Goal: Information Seeking & Learning: Check status

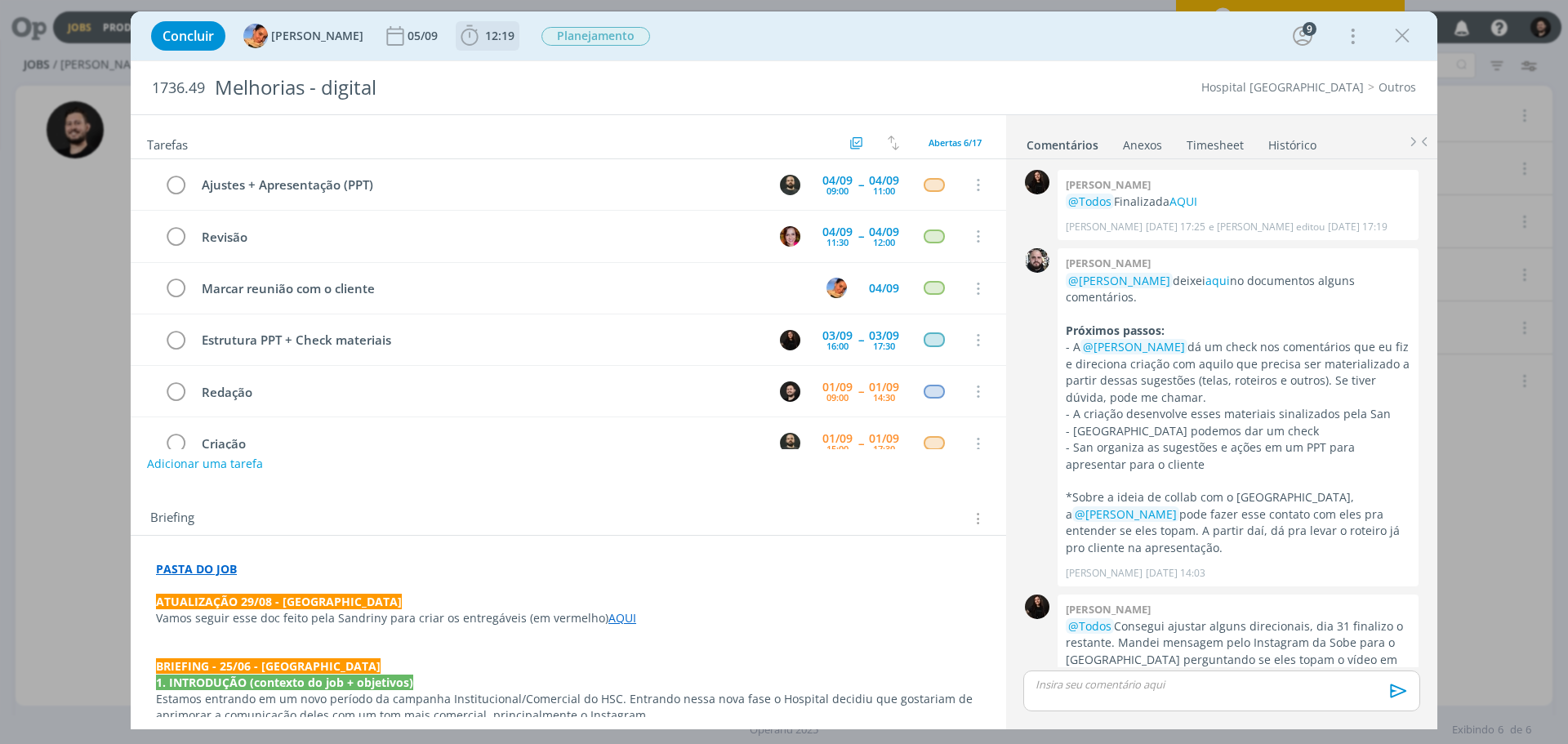
scroll to position [513, 0]
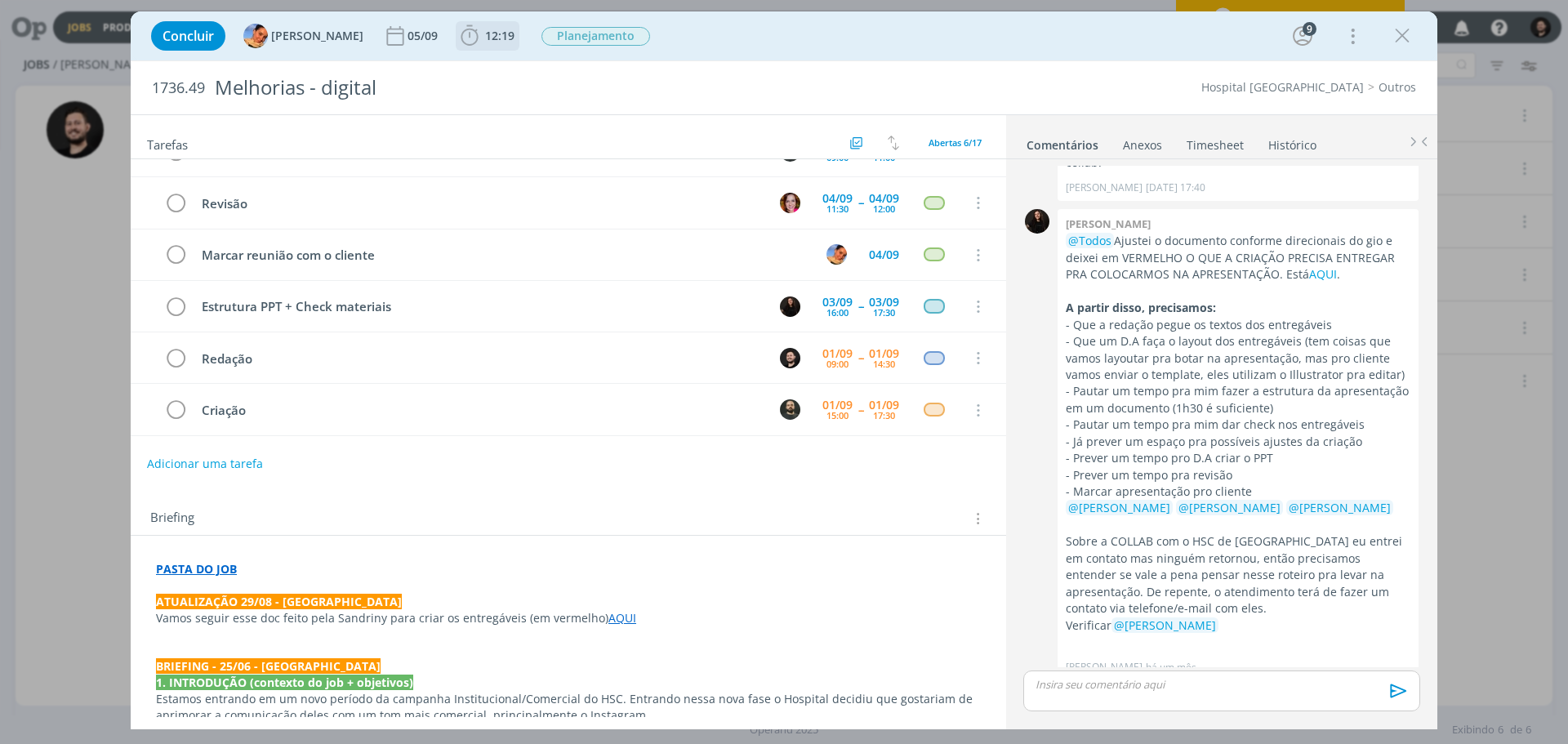
click at [457, 43] on icon "dialog" at bounding box center [470, 36] width 25 height 25
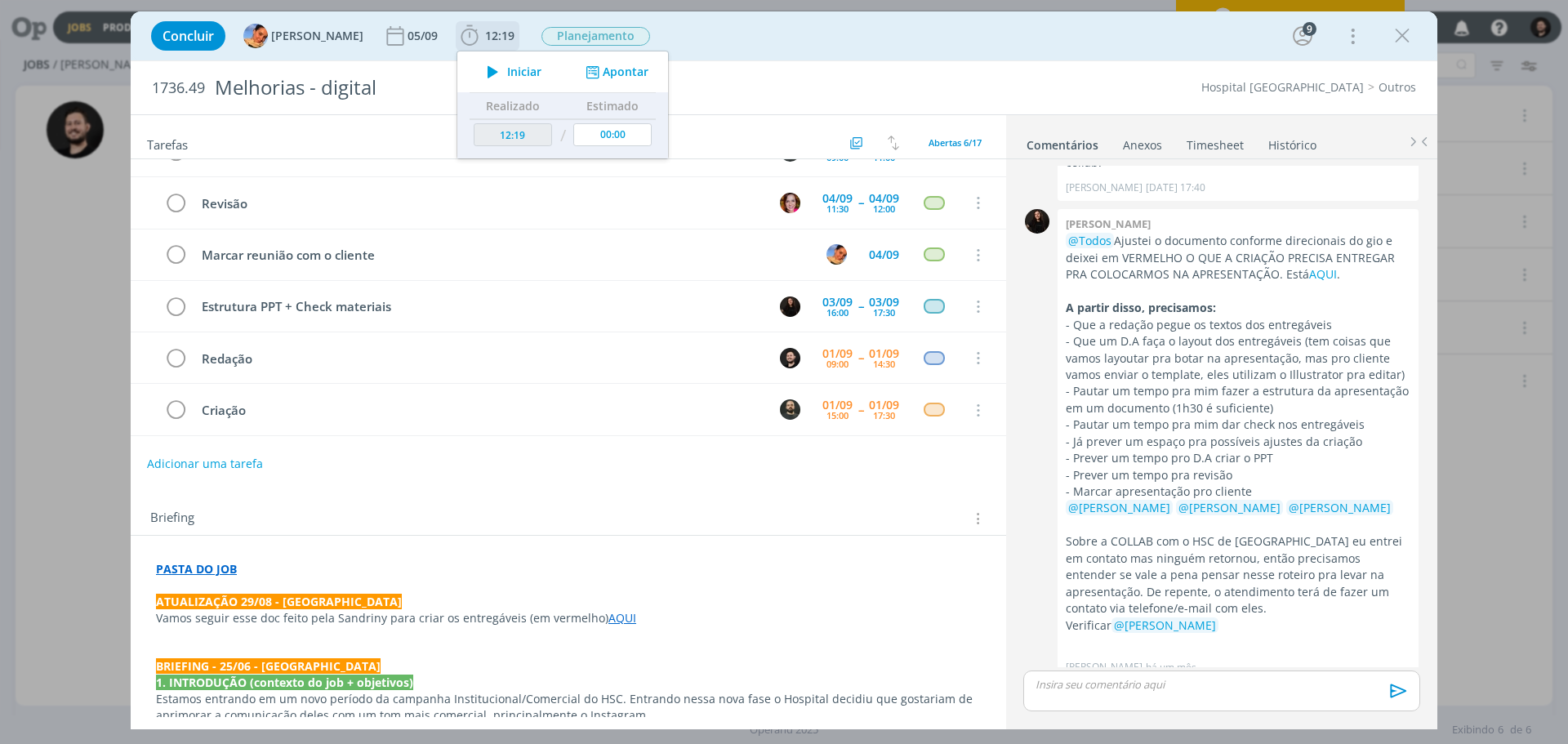
click at [478, 65] on icon "dialog" at bounding box center [492, 72] width 29 height 21
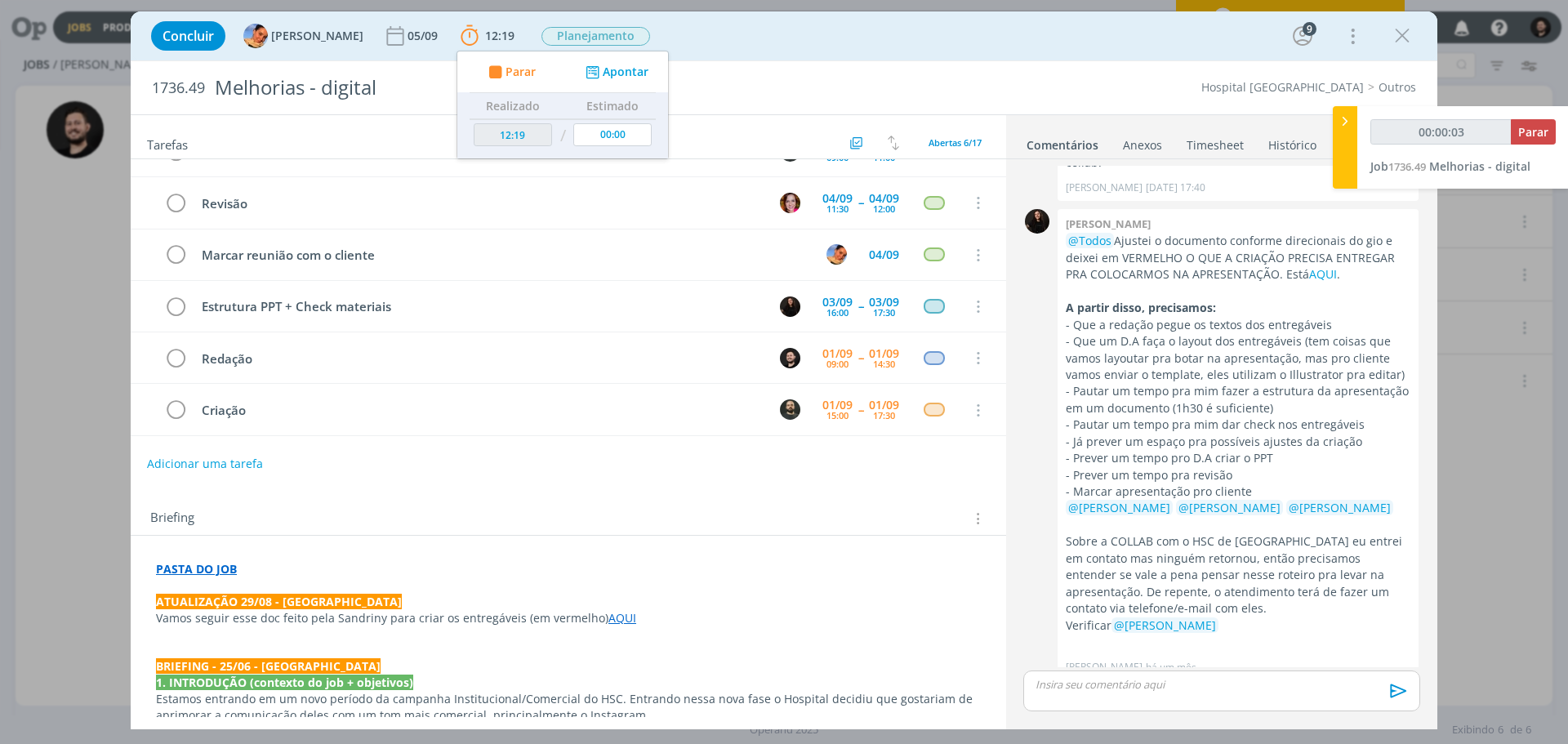
type input "00:00:04"
click at [1345, 126] on icon at bounding box center [1345, 121] width 16 height 17
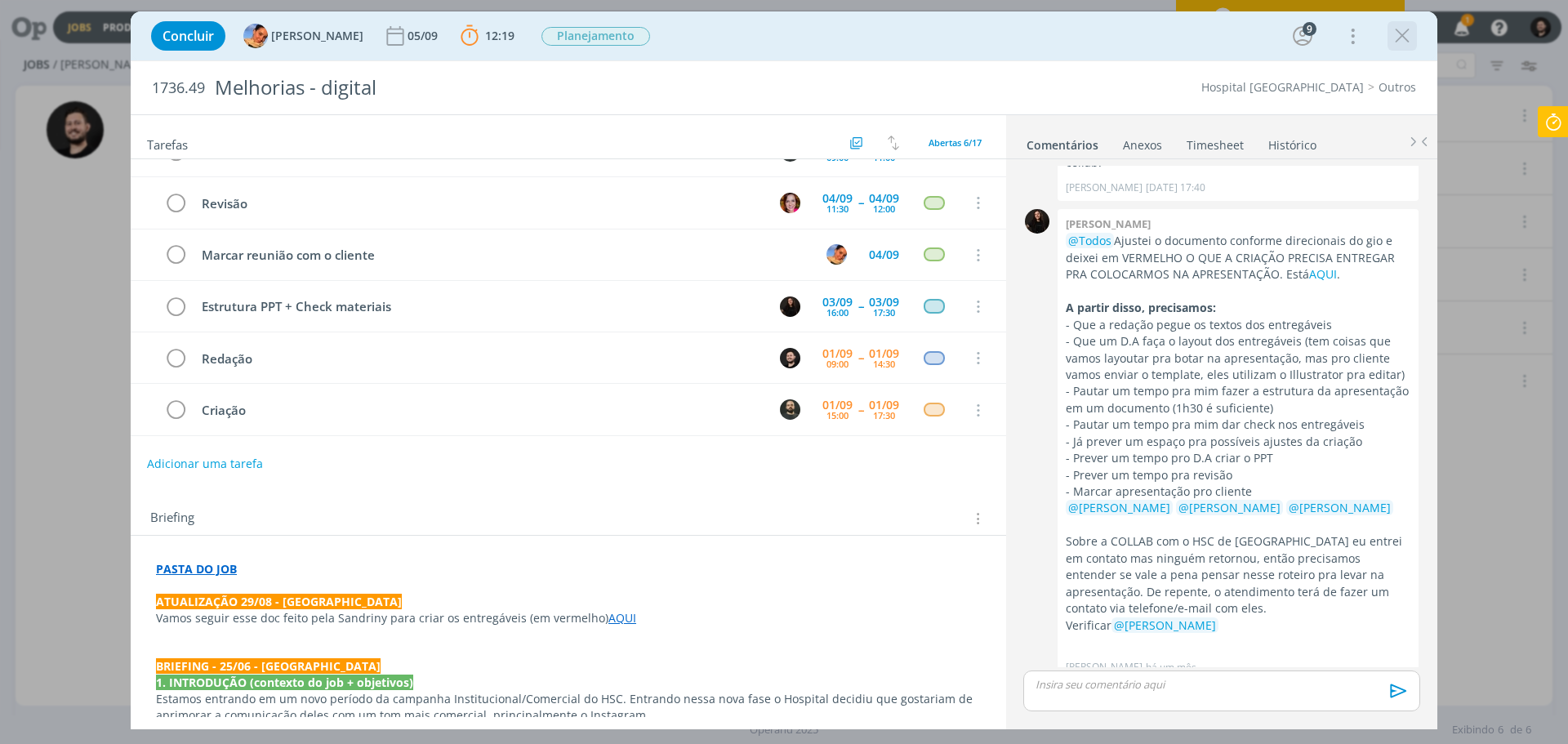
click at [1398, 42] on icon "dialog" at bounding box center [1402, 36] width 25 height 25
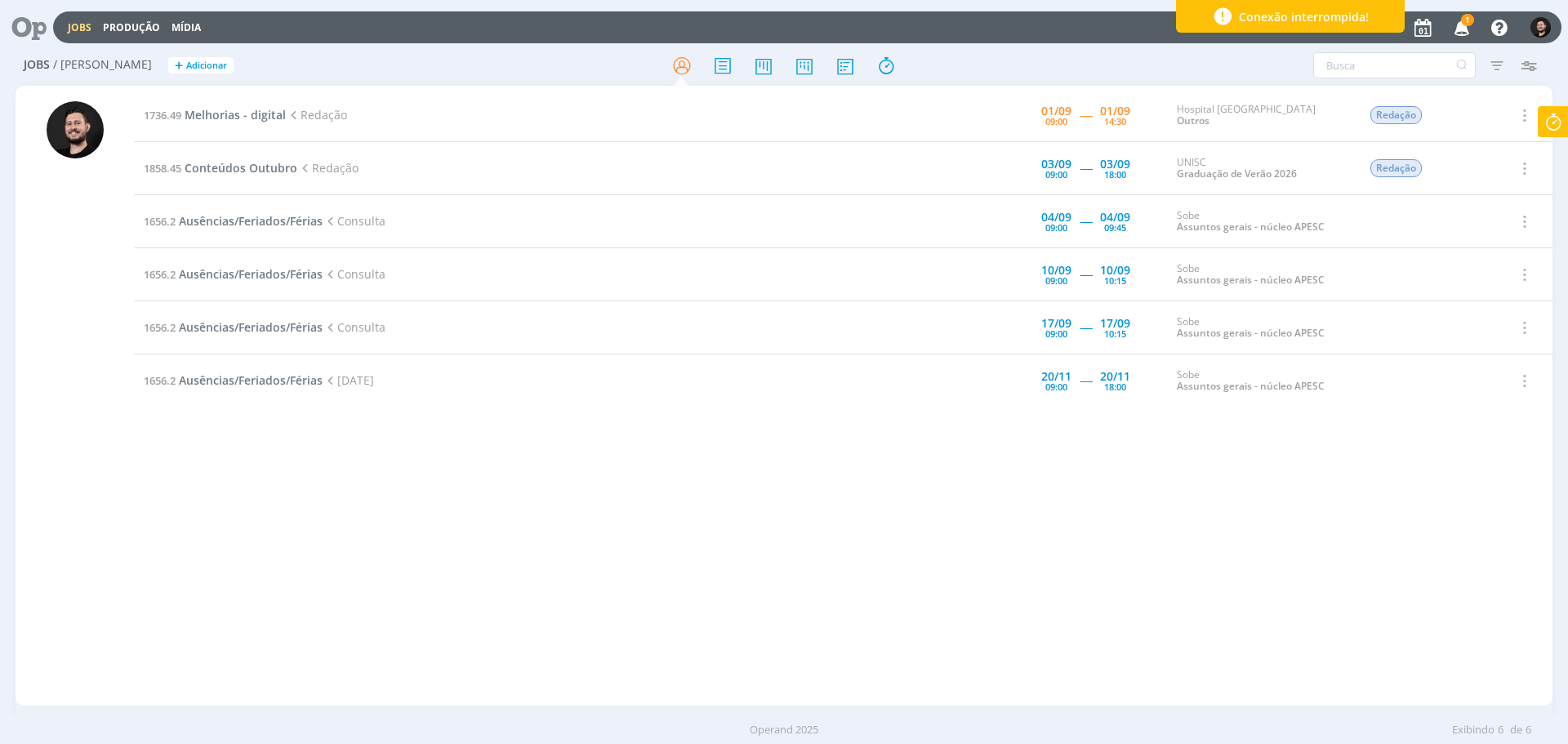
click at [1472, 26] on icon "button" at bounding box center [1462, 27] width 29 height 28
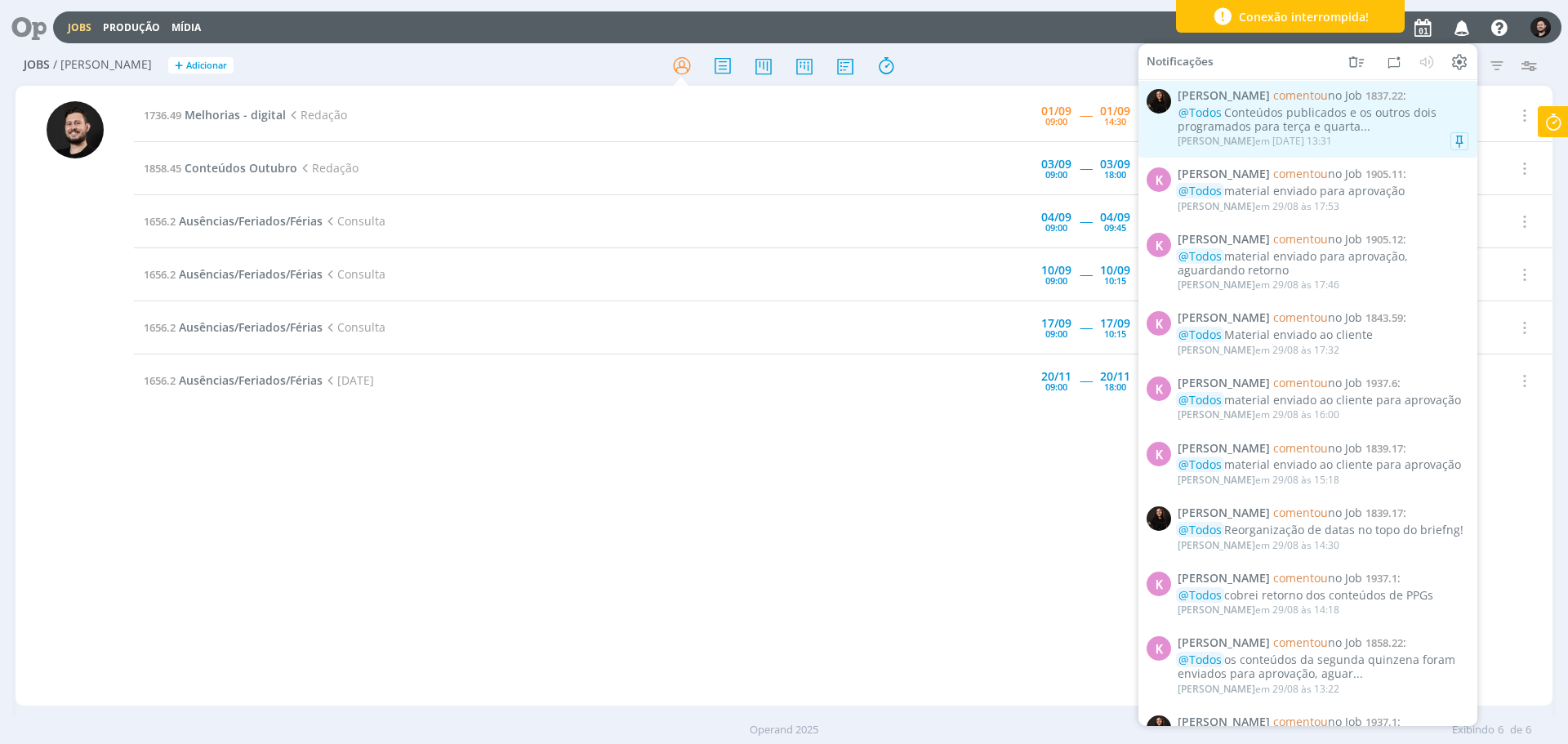
click at [1379, 121] on div "@Todos Conteúdos publicados e os outros dois programados para terça e quarta..." at bounding box center [1323, 119] width 291 height 28
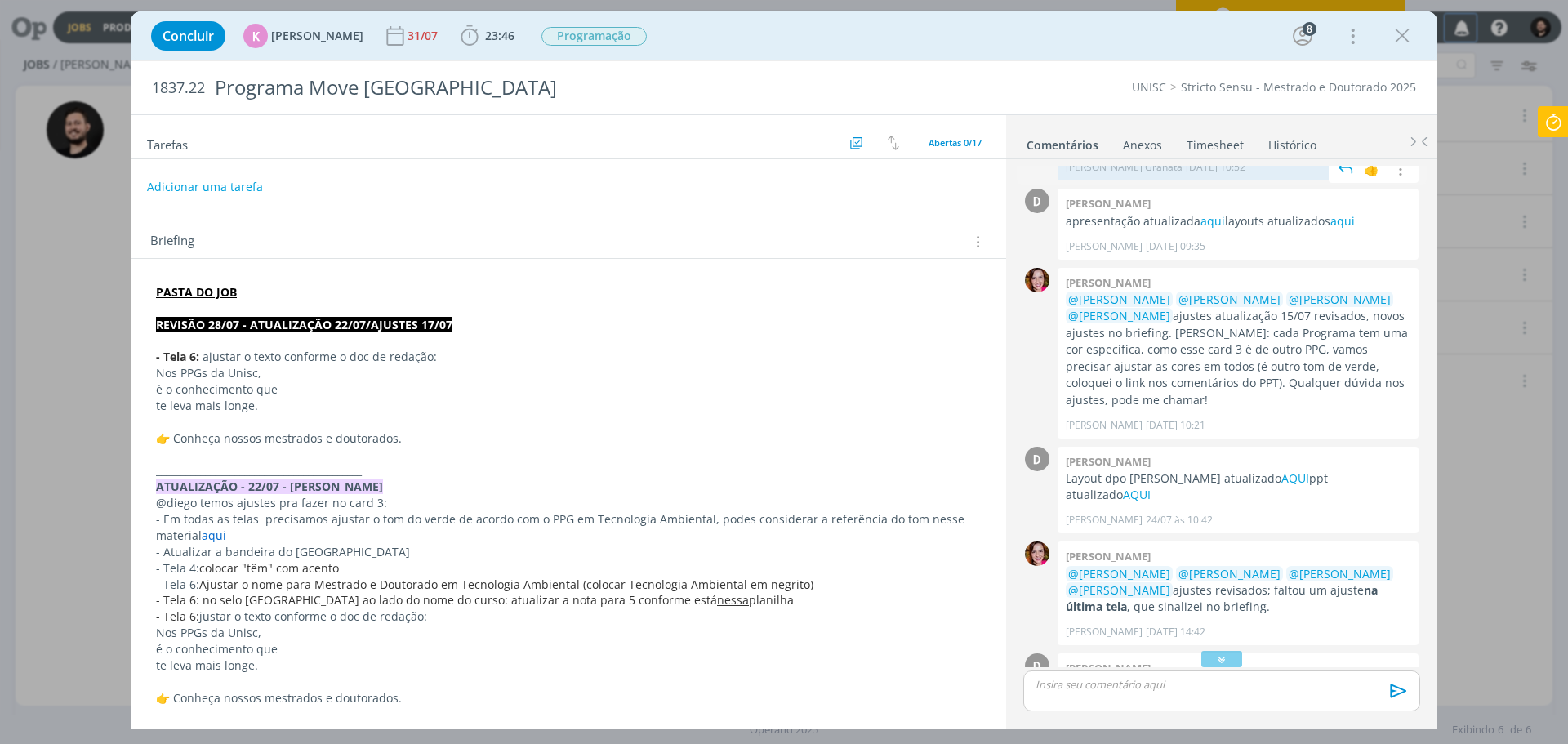
scroll to position [767, 0]
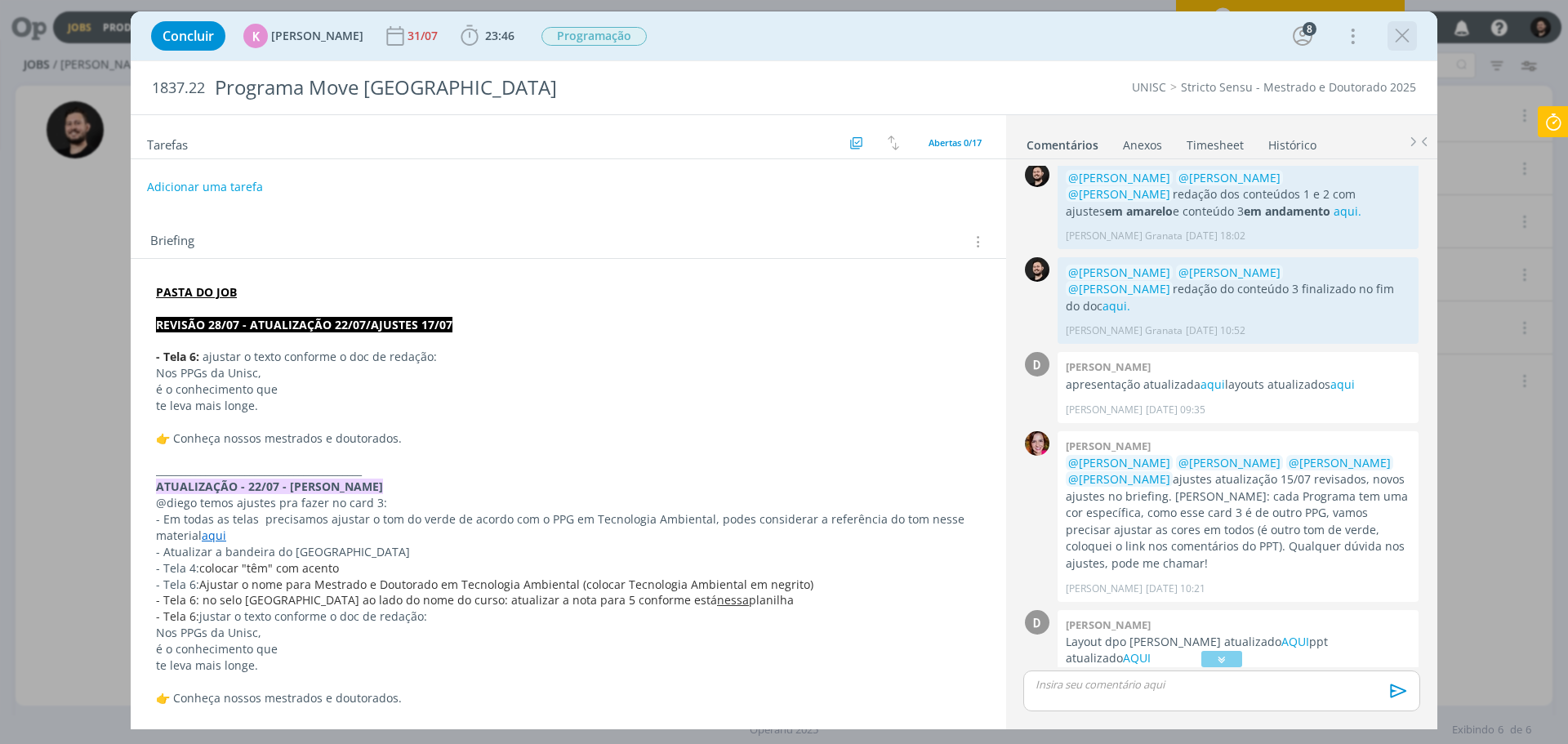
click at [1410, 28] on icon "dialog" at bounding box center [1402, 36] width 25 height 25
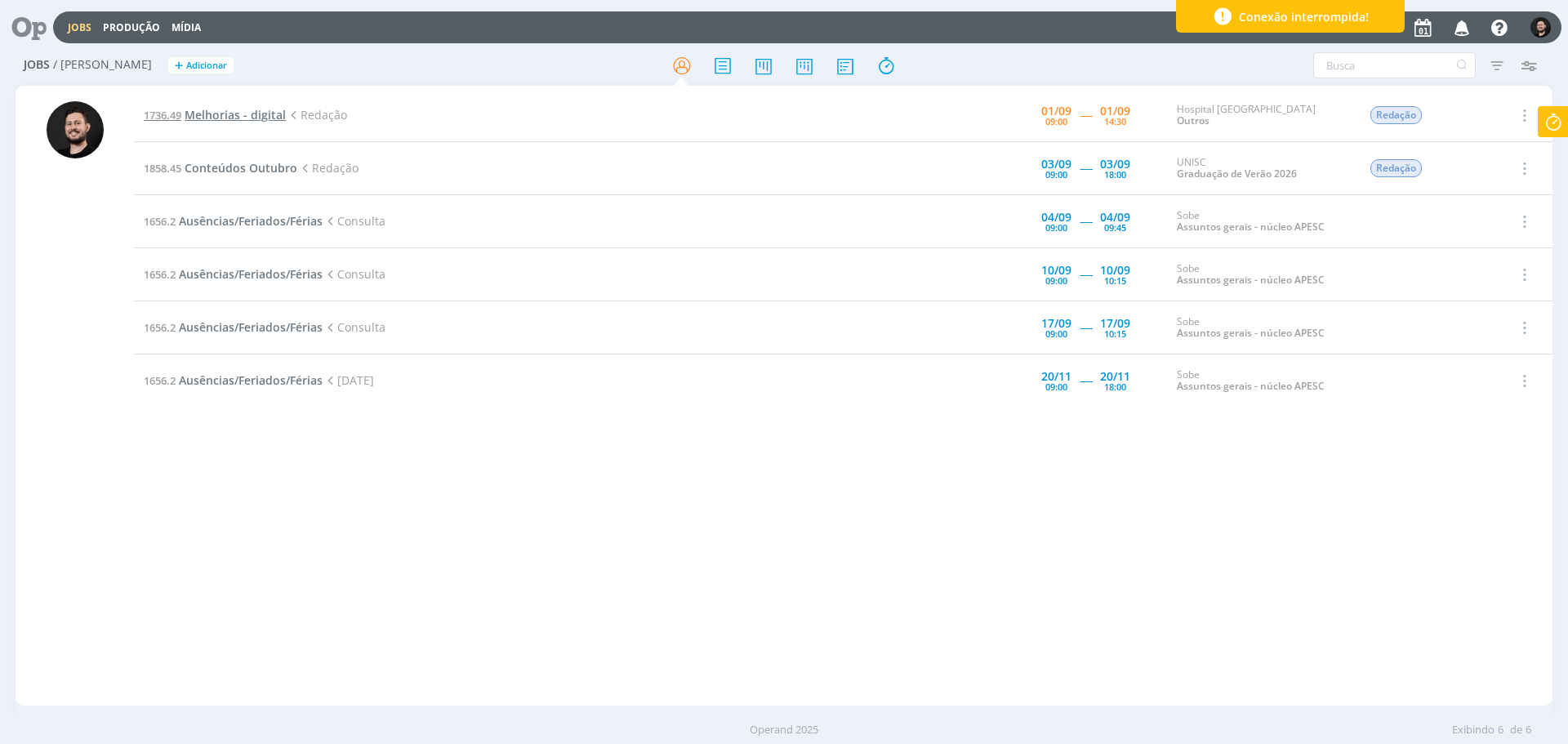
click at [227, 114] on span "Melhorias - digital" at bounding box center [235, 114] width 101 height 15
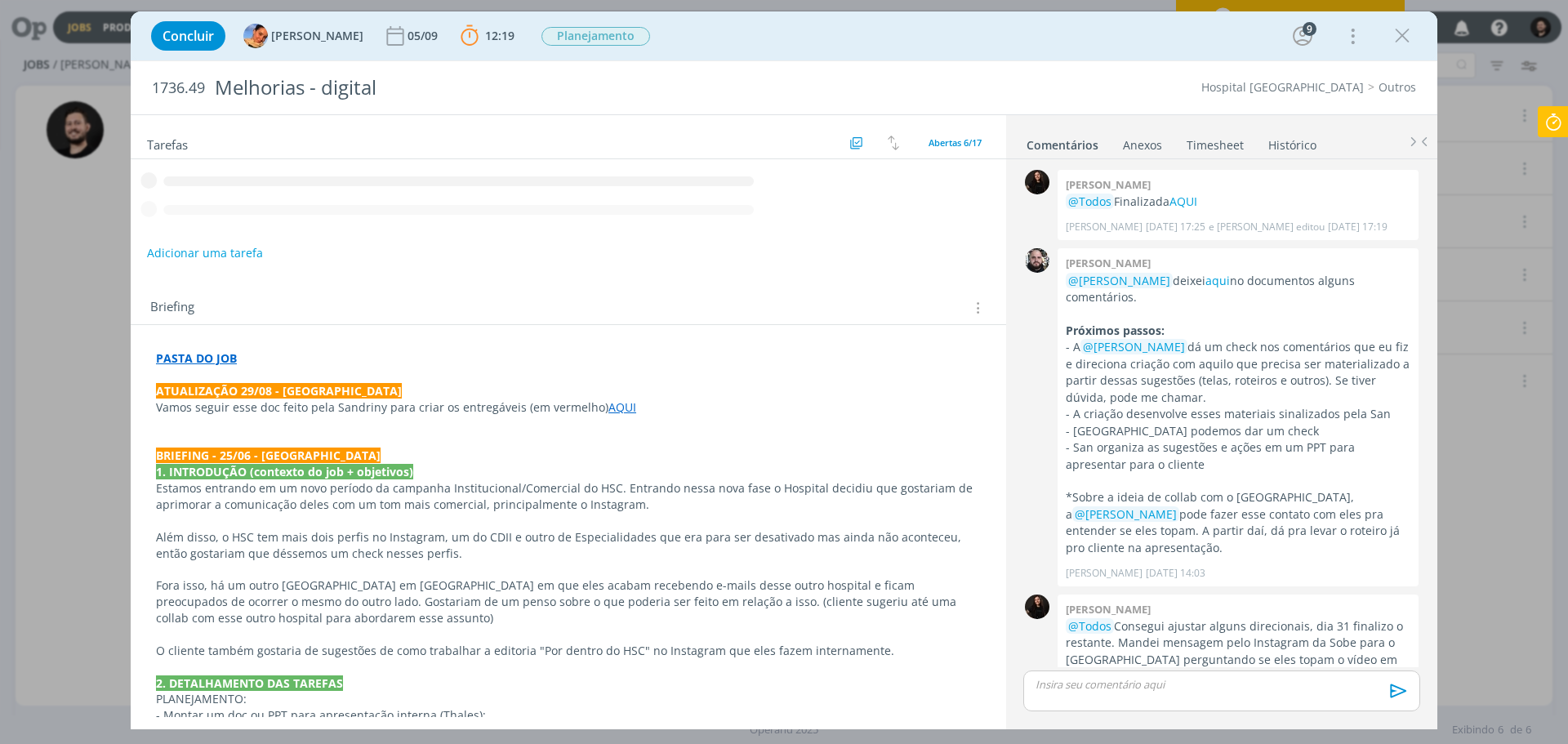
scroll to position [513, 0]
